Goal: Find specific page/section: Find specific page/section

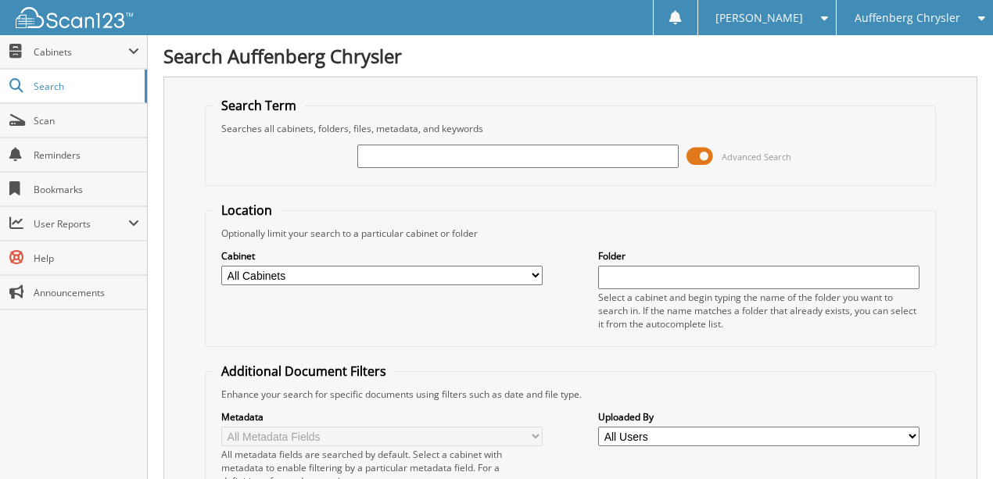
click at [930, 20] on span "Auffenberg Chrysler" at bounding box center [907, 17] width 106 height 9
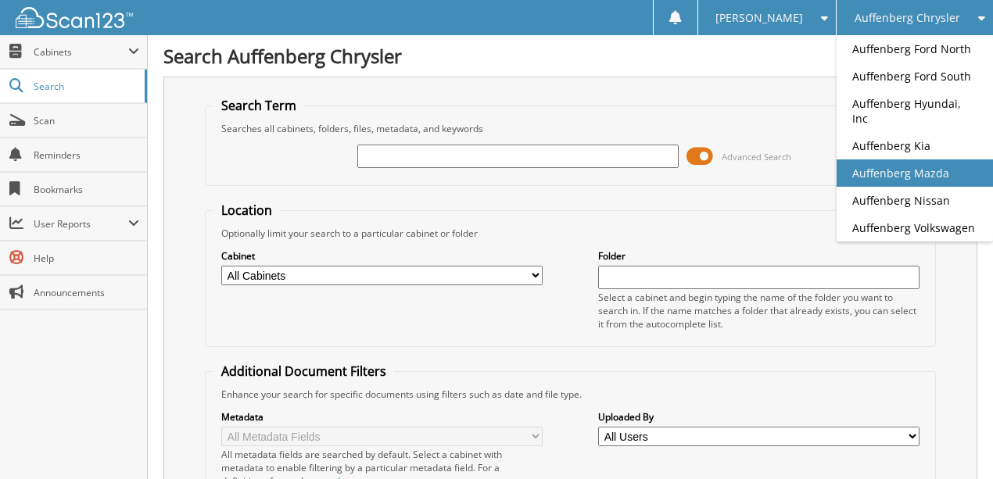
click at [933, 159] on link "Auffenberg Mazda" at bounding box center [914, 172] width 156 height 27
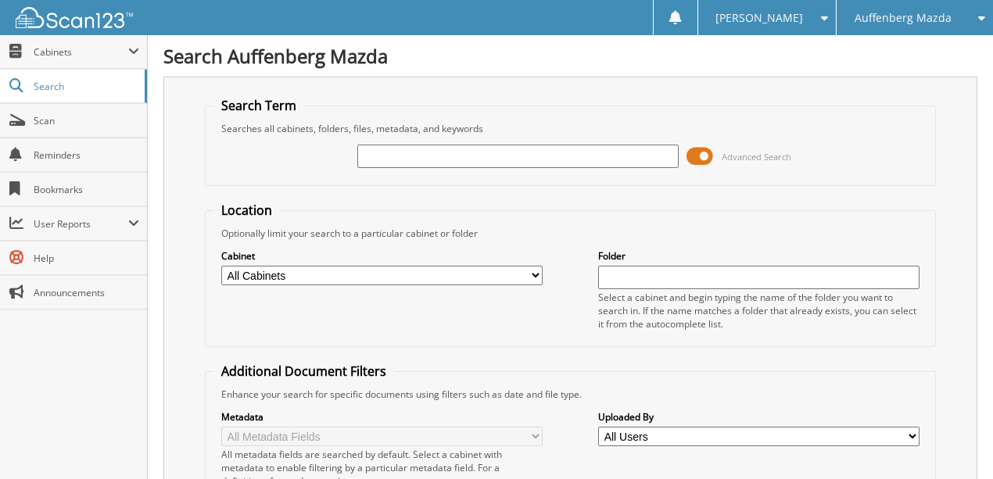
click at [464, 159] on input "text" at bounding box center [517, 156] width 321 height 23
type input "HC123175"
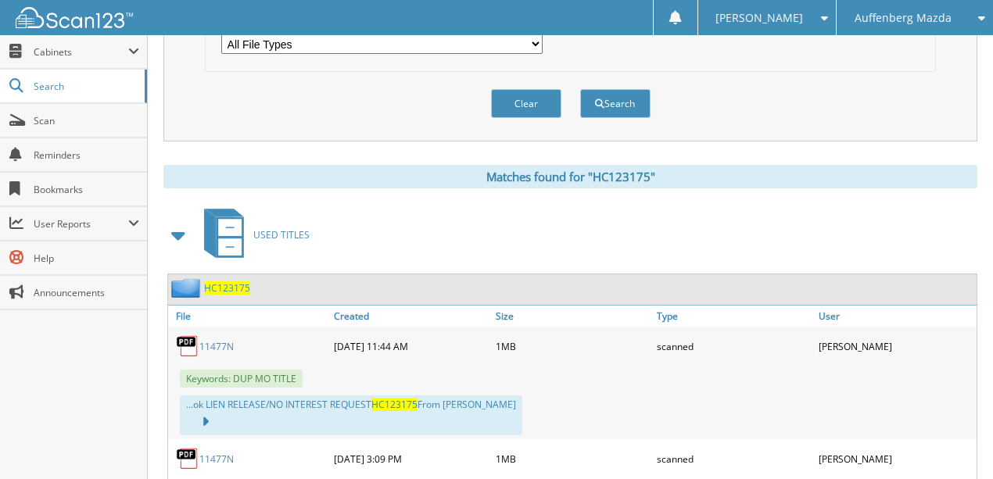
scroll to position [573, 0]
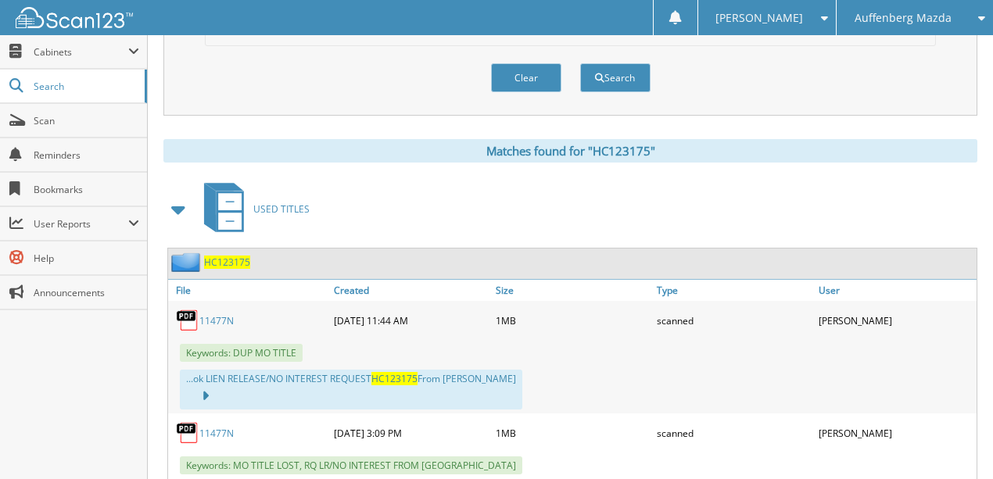
click at [213, 314] on link "11477N" at bounding box center [216, 320] width 34 height 13
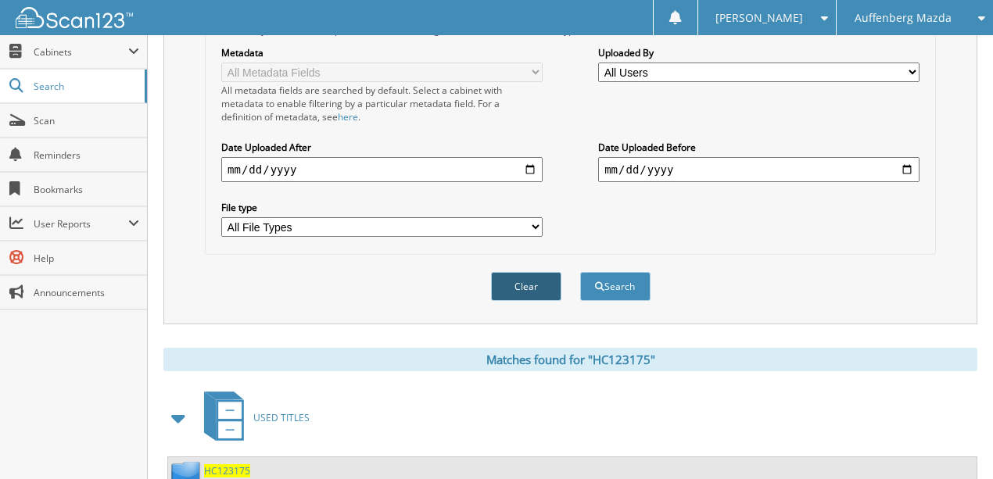
click at [522, 272] on button "Clear" at bounding box center [526, 286] width 70 height 29
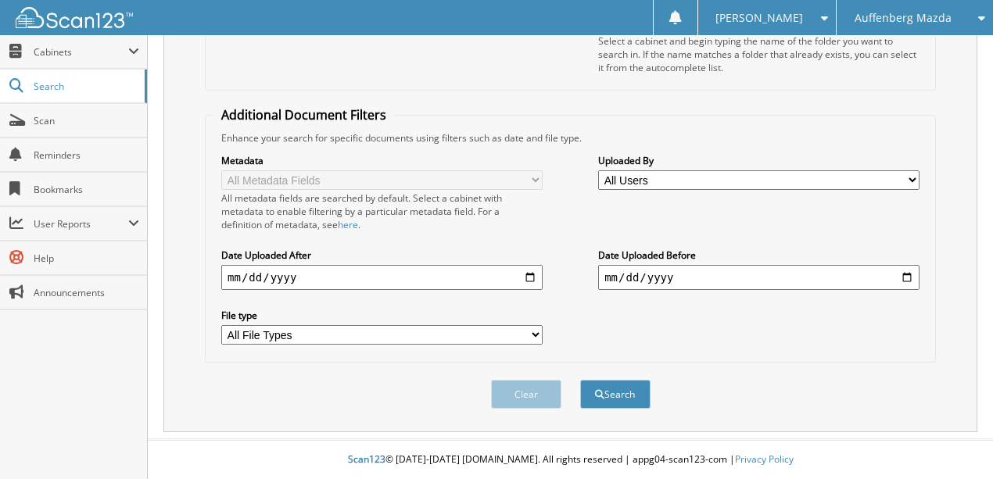
scroll to position [242, 0]
